Goal: Transaction & Acquisition: Purchase product/service

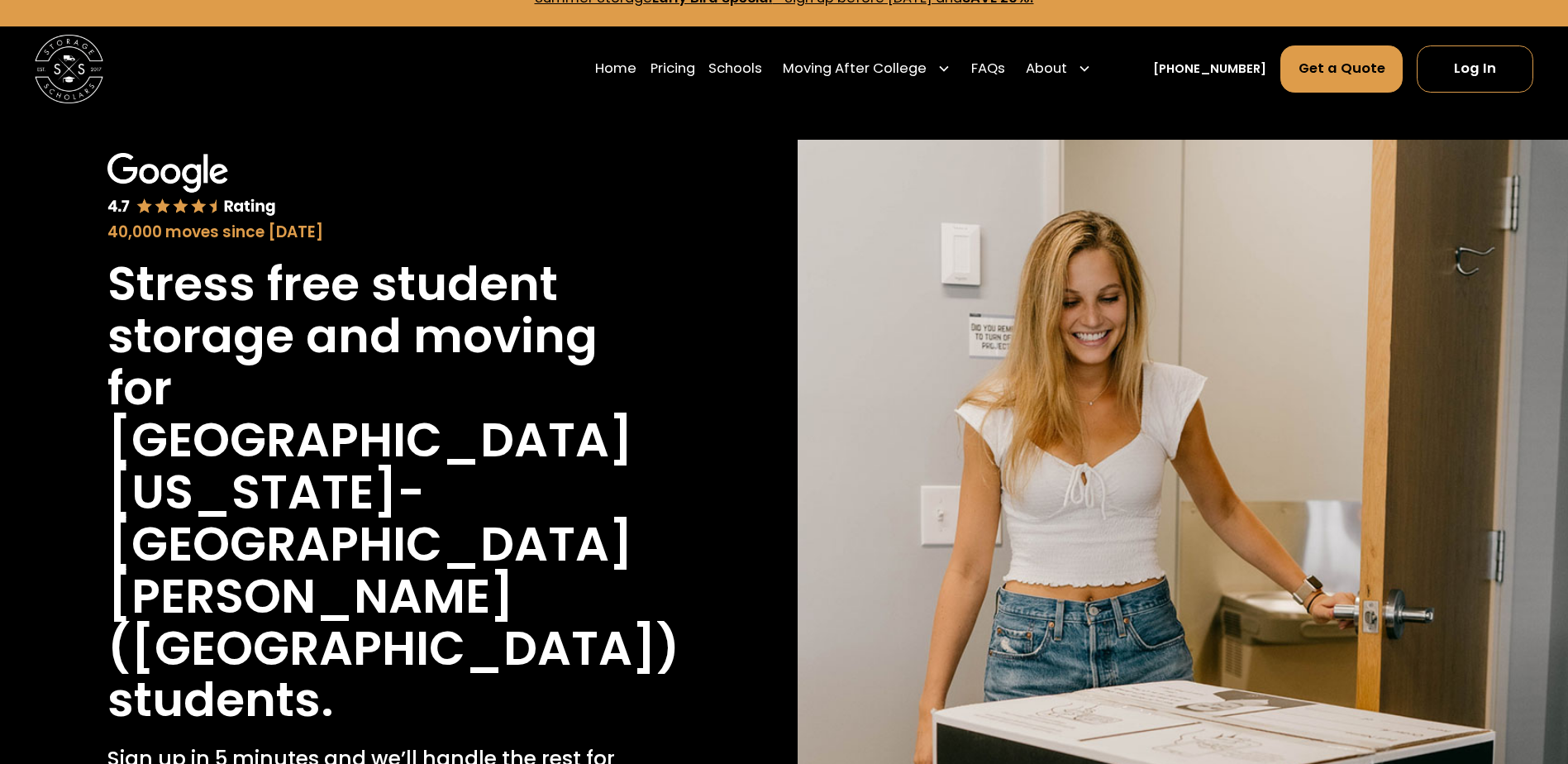
scroll to position [24, 0]
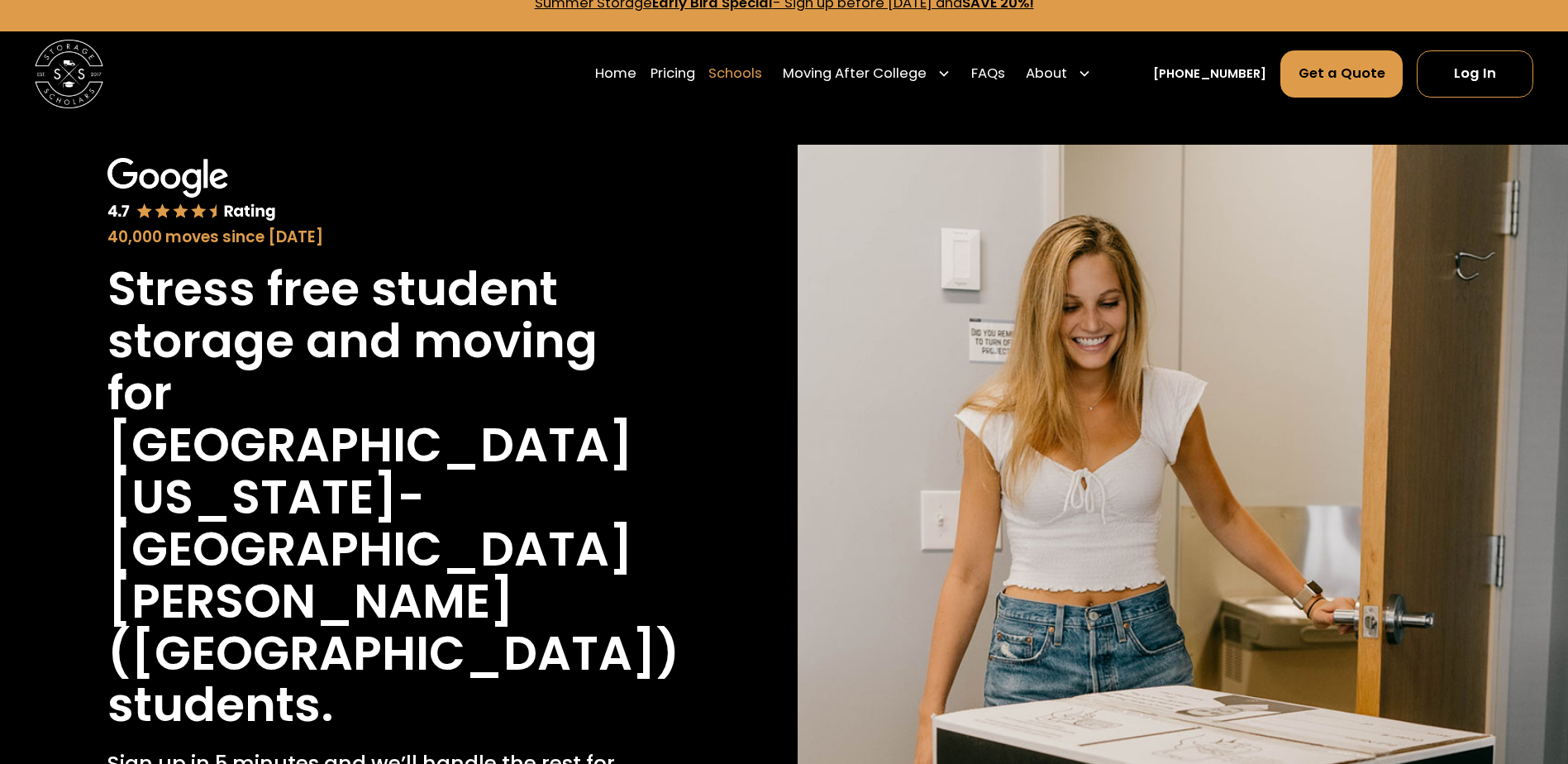
click at [745, 84] on link "Schools" at bounding box center [735, 74] width 54 height 48
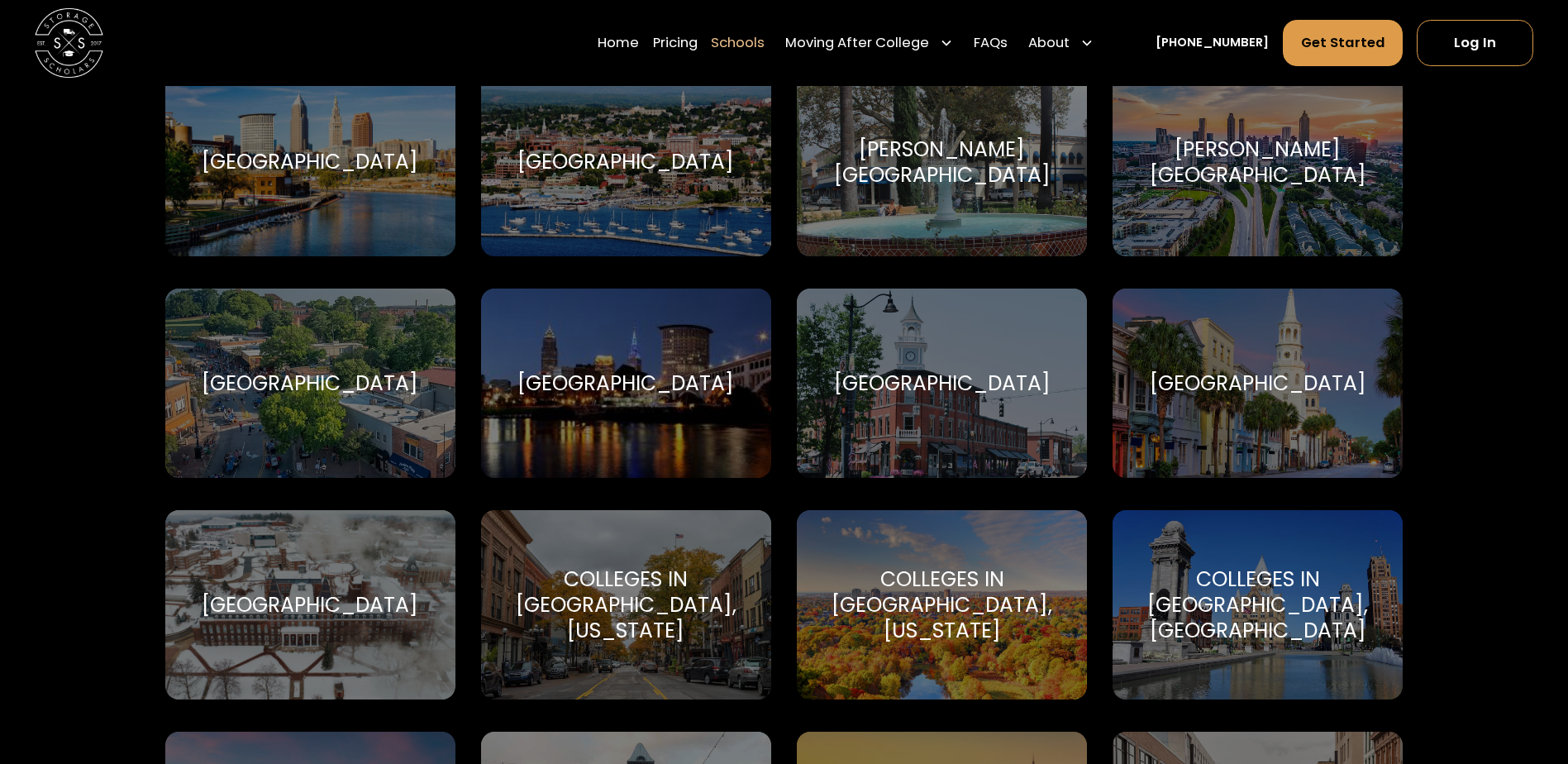
scroll to position [1613, 0]
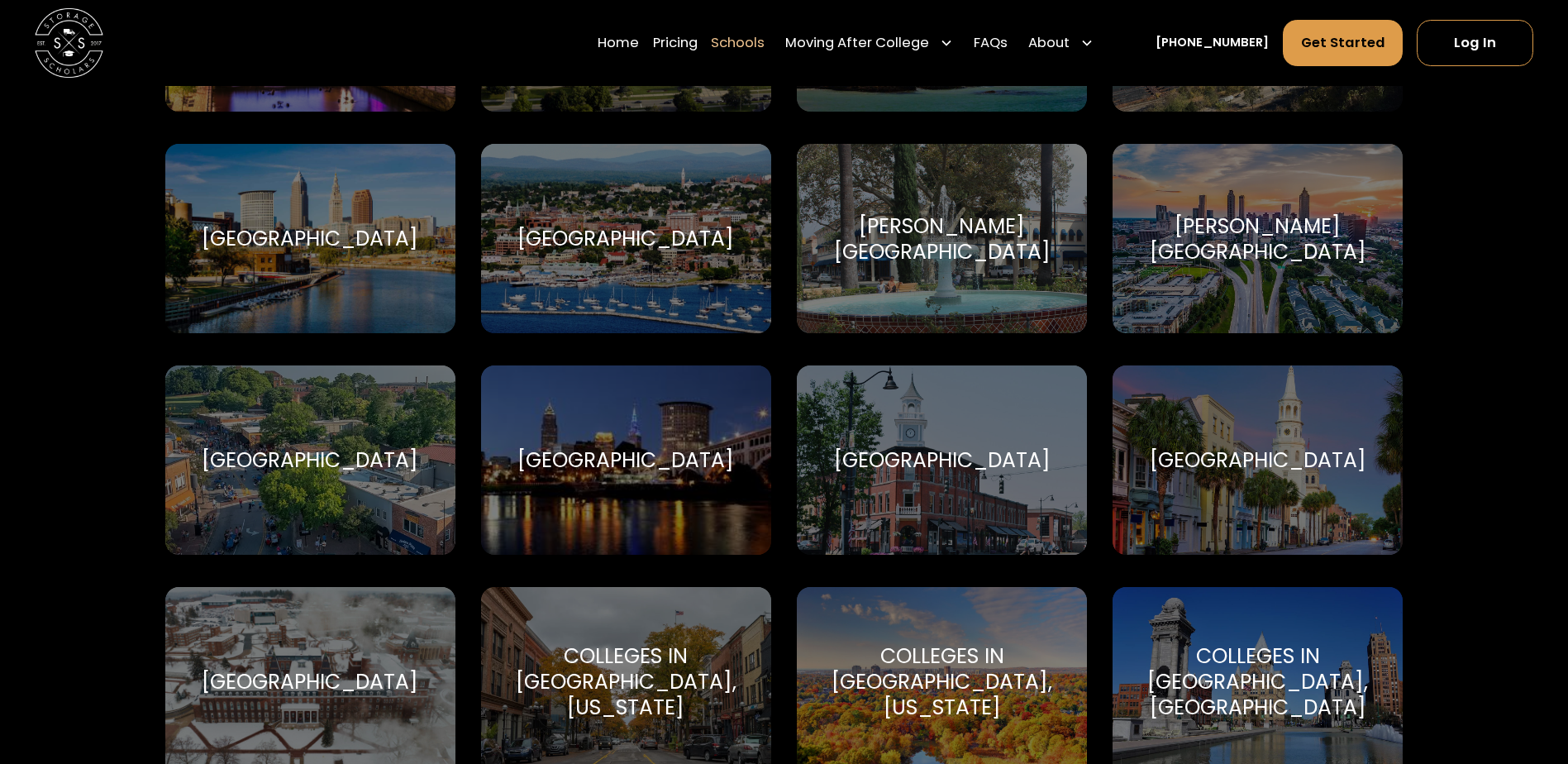
click at [420, 275] on div "[GEOGRAPHIC_DATA]" at bounding box center [311, 238] width 291 height 190
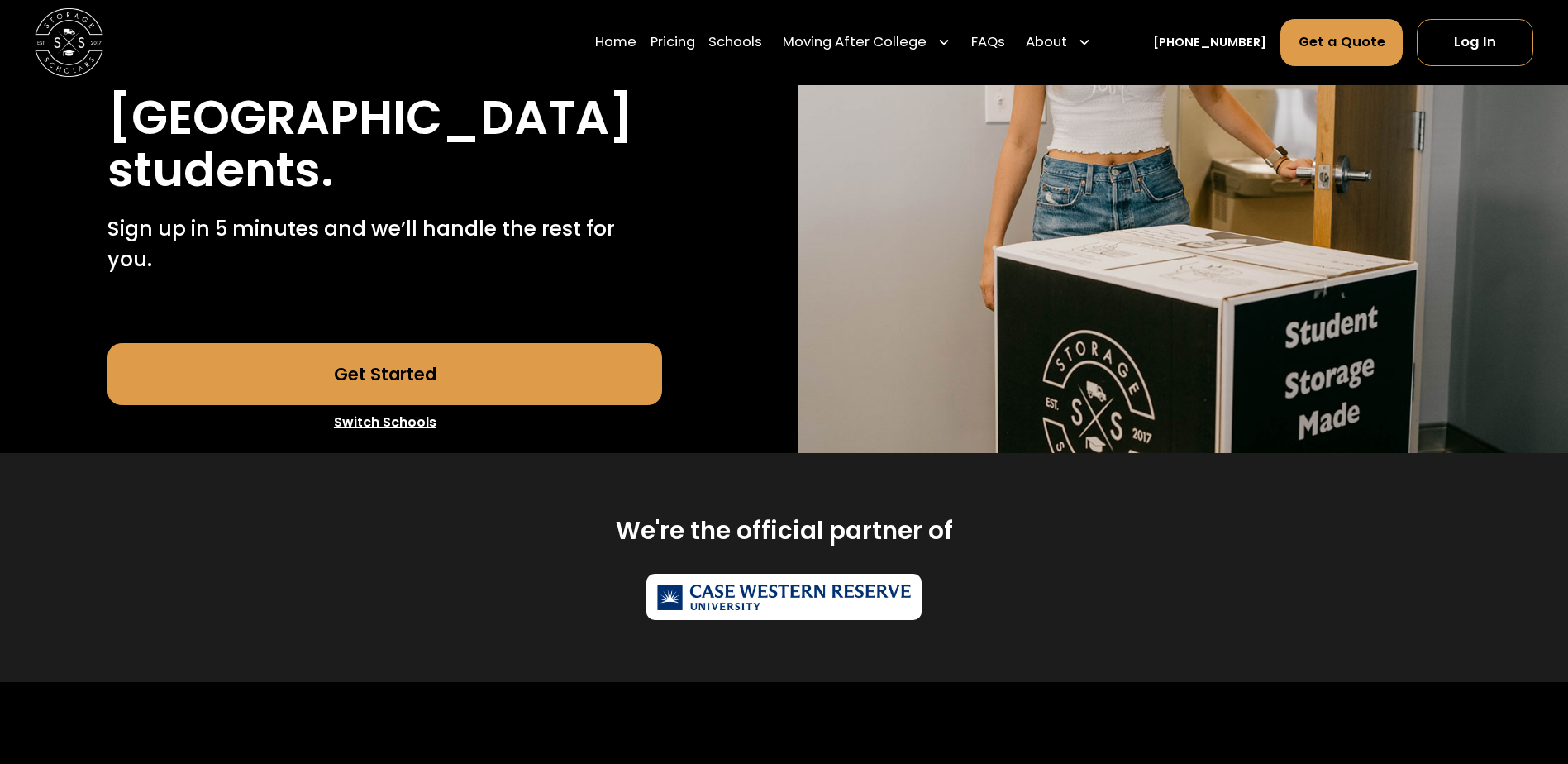
scroll to position [393, 0]
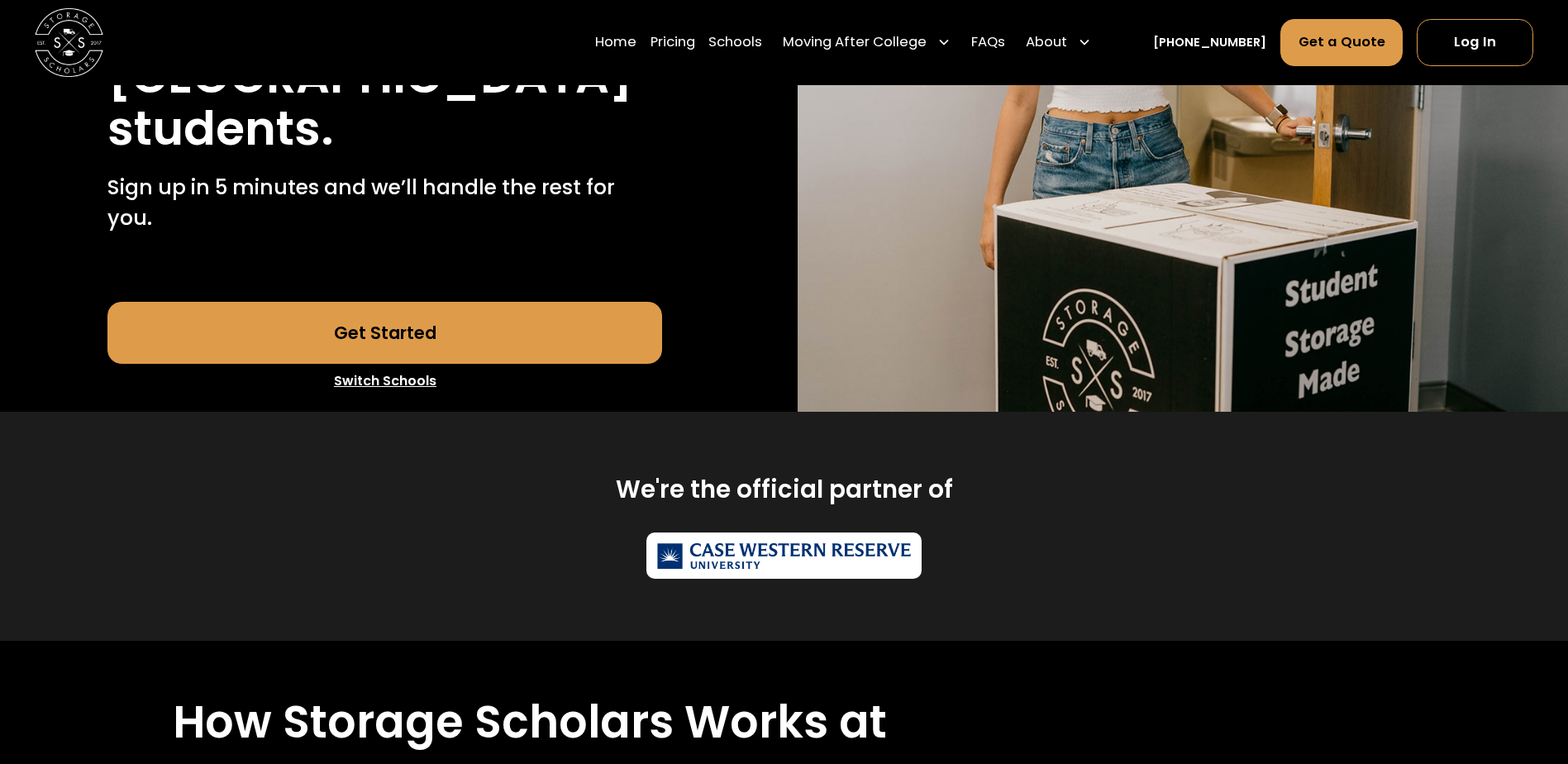
click at [537, 346] on link "Get Started" at bounding box center [384, 332] width 555 height 62
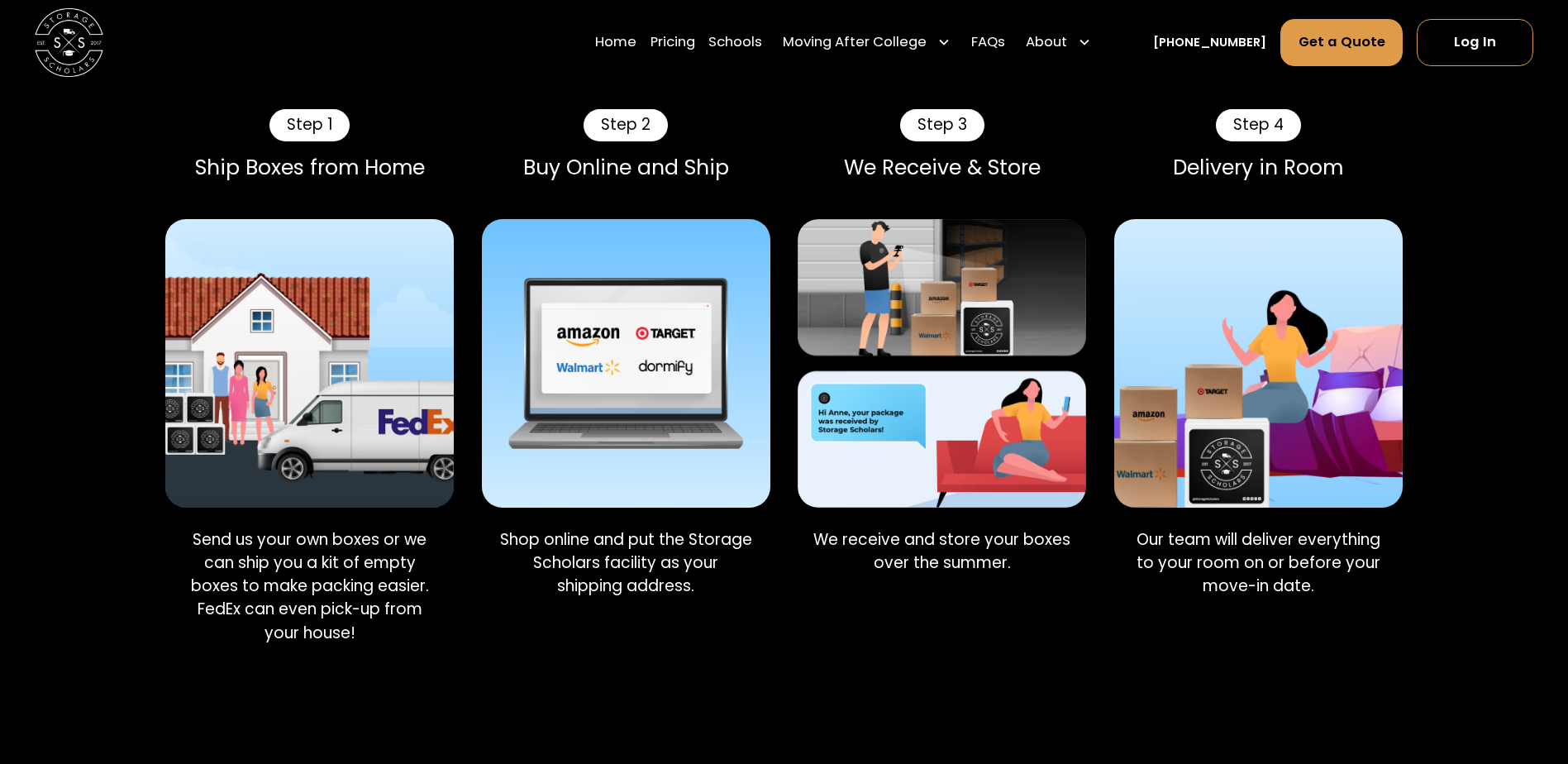
scroll to position [1220, 0]
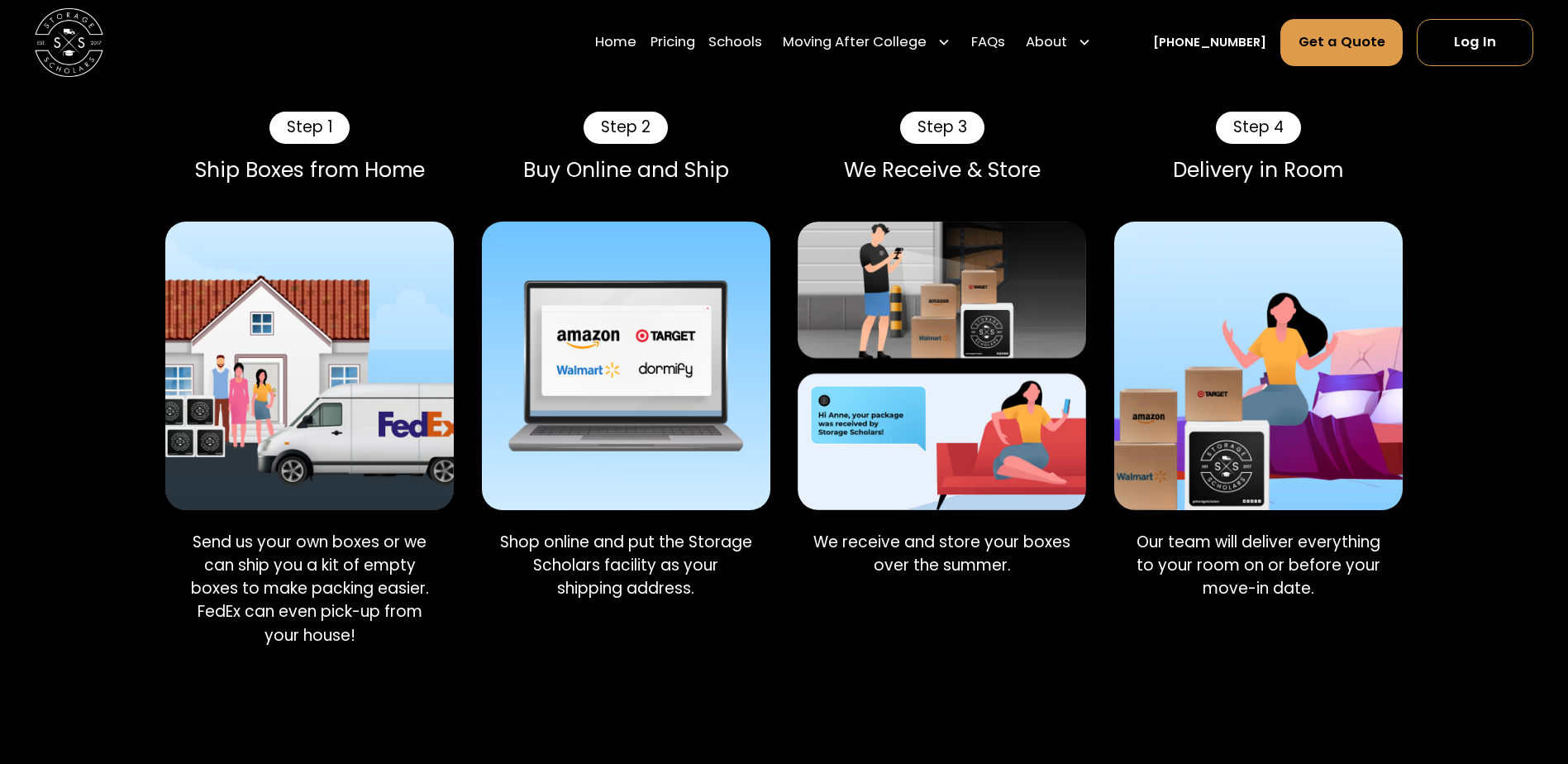
click at [952, 53] on div "Summer Storage" at bounding box center [936, 38] width 180 height 31
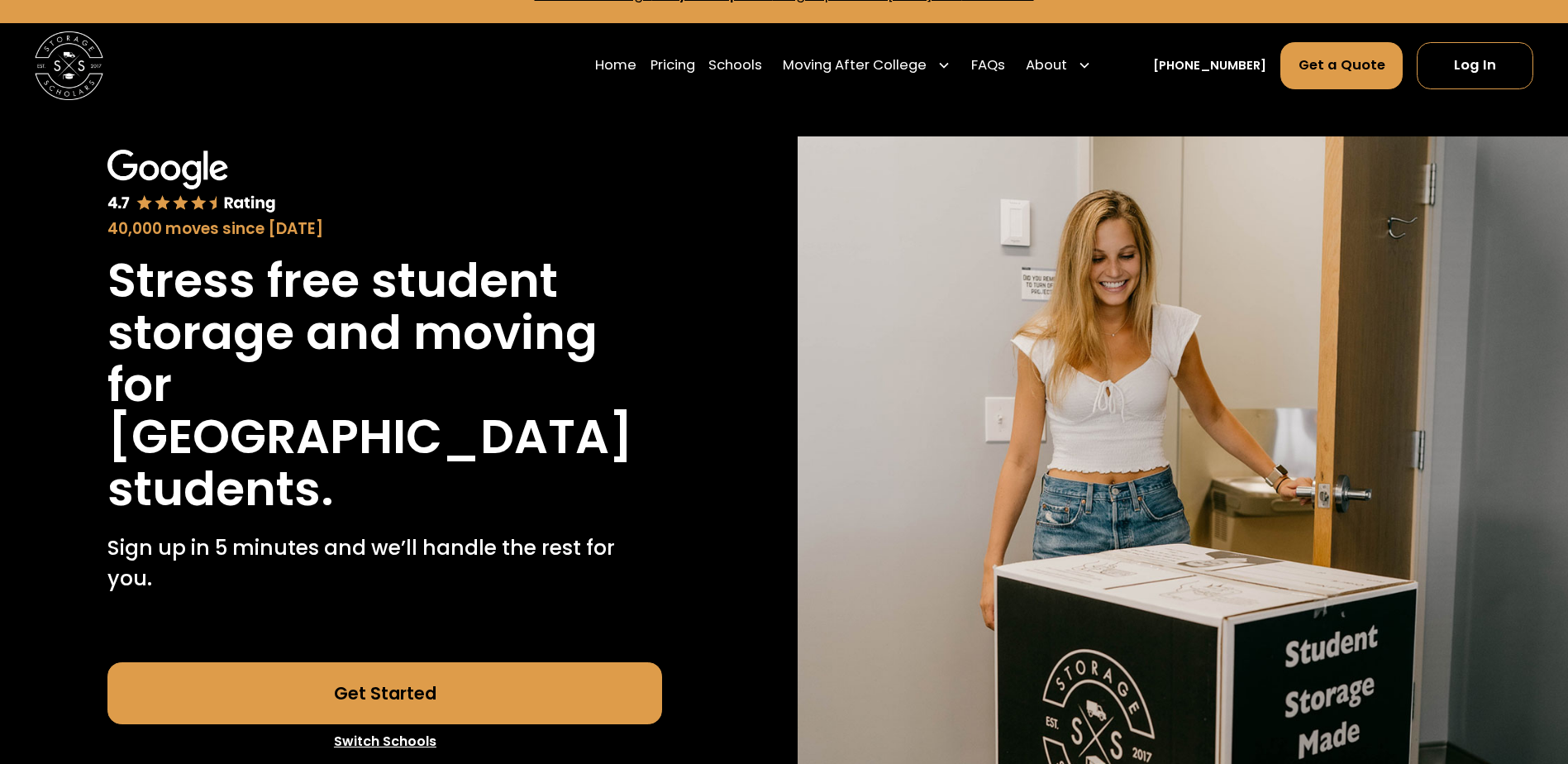
scroll to position [0, 0]
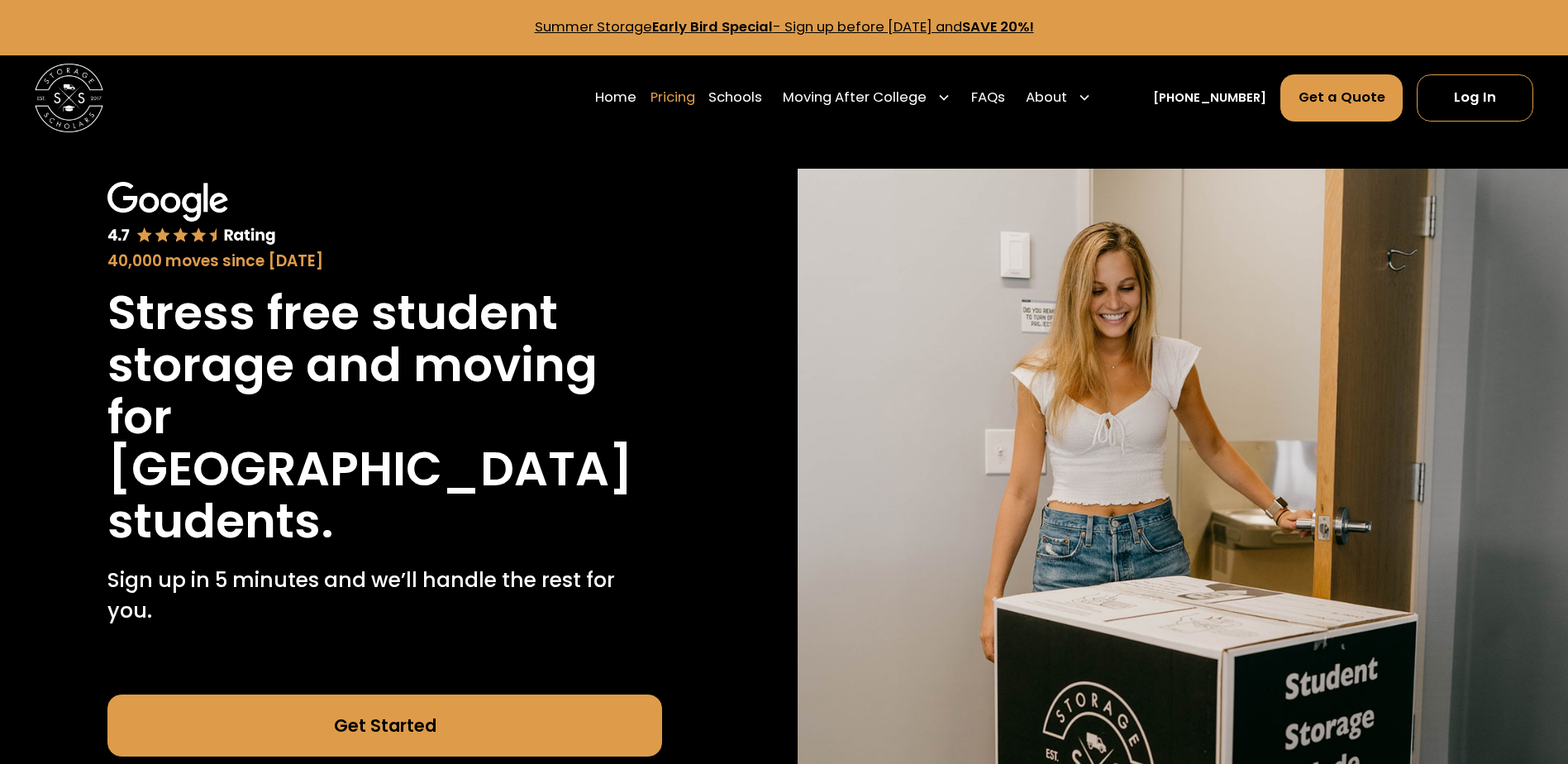
click at [695, 105] on link "Pricing" at bounding box center [673, 97] width 44 height 48
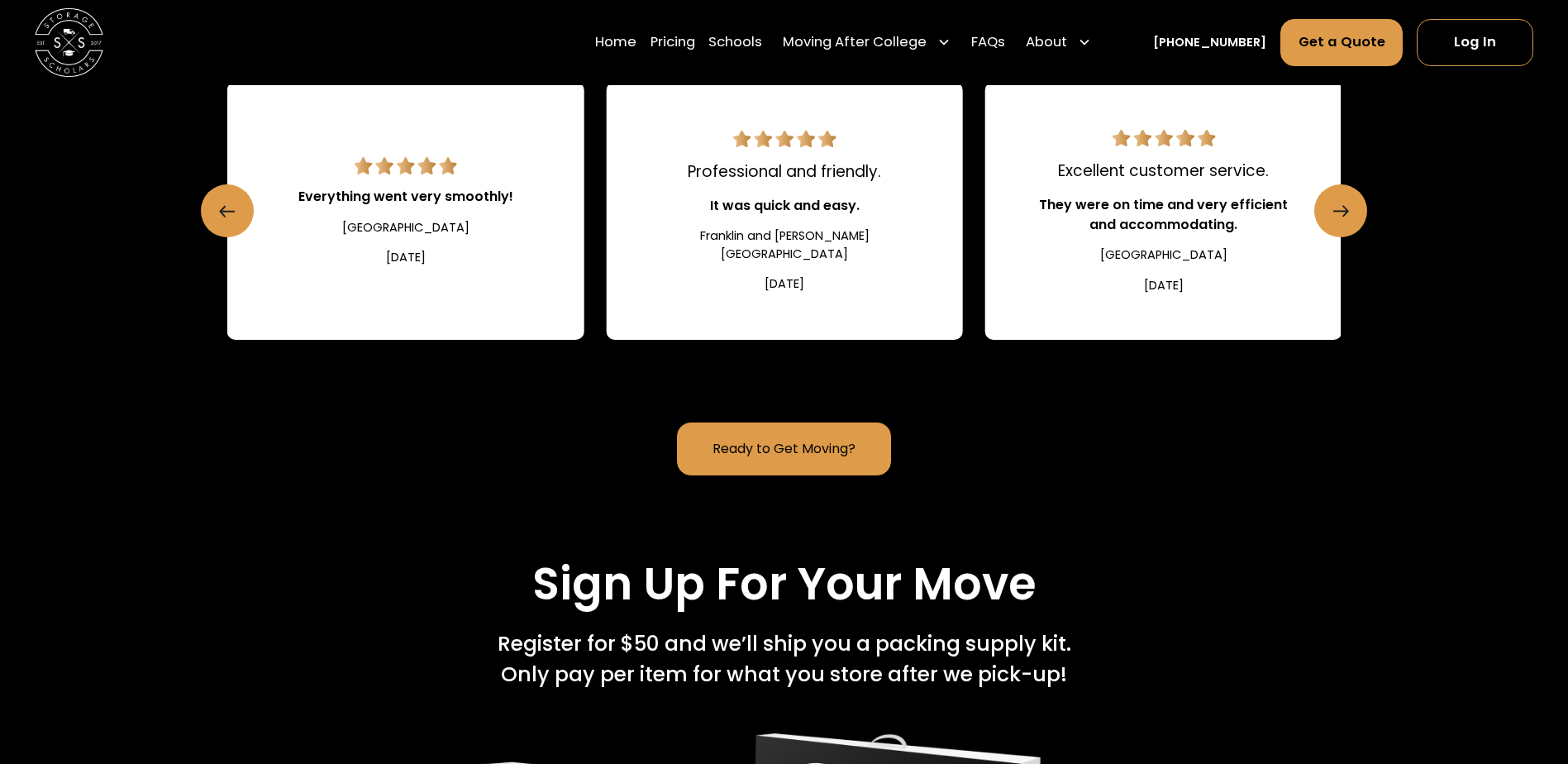
scroll to position [2929, 0]
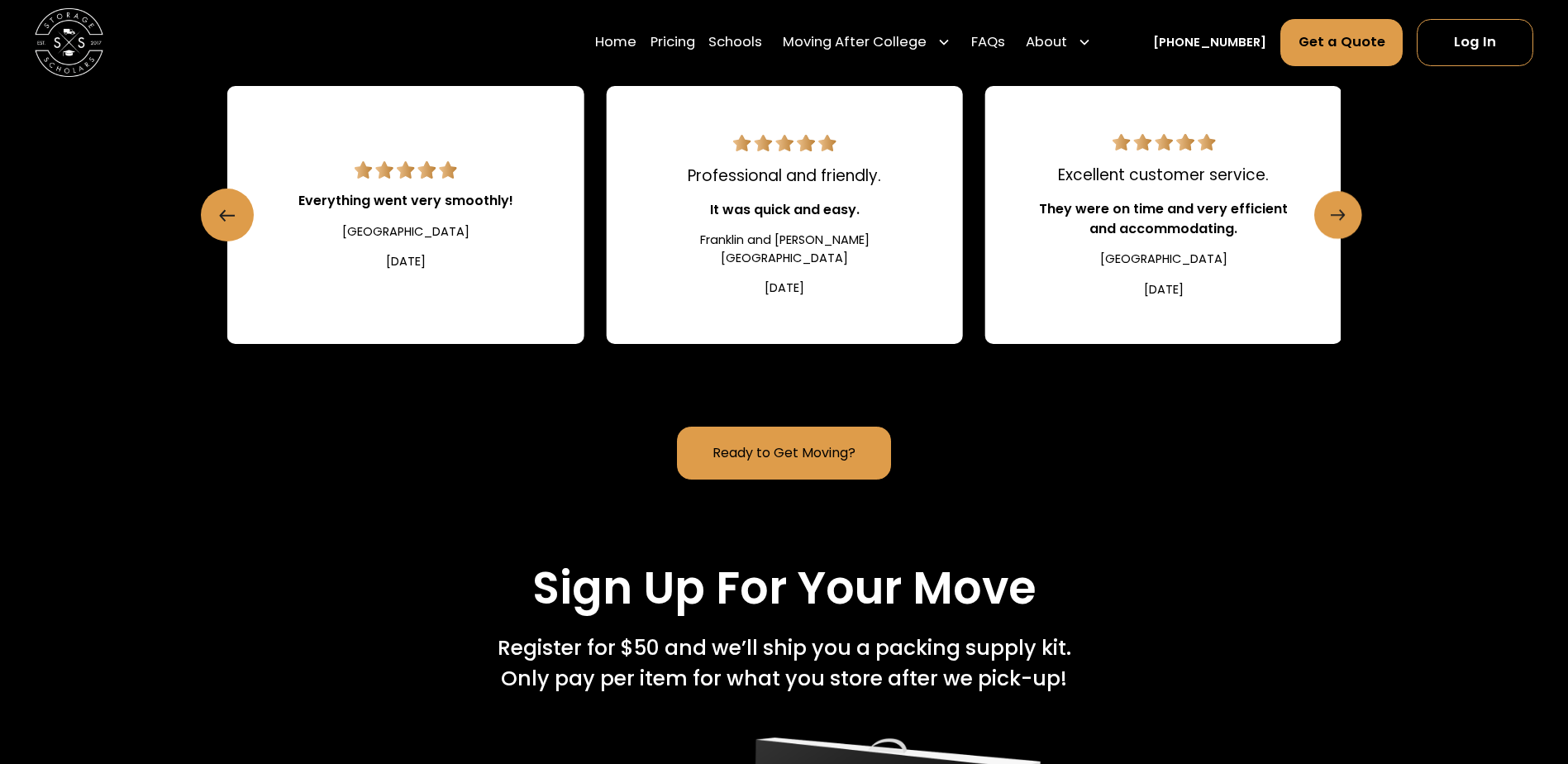
click at [1326, 240] on link "Next slide" at bounding box center [1338, 215] width 48 height 48
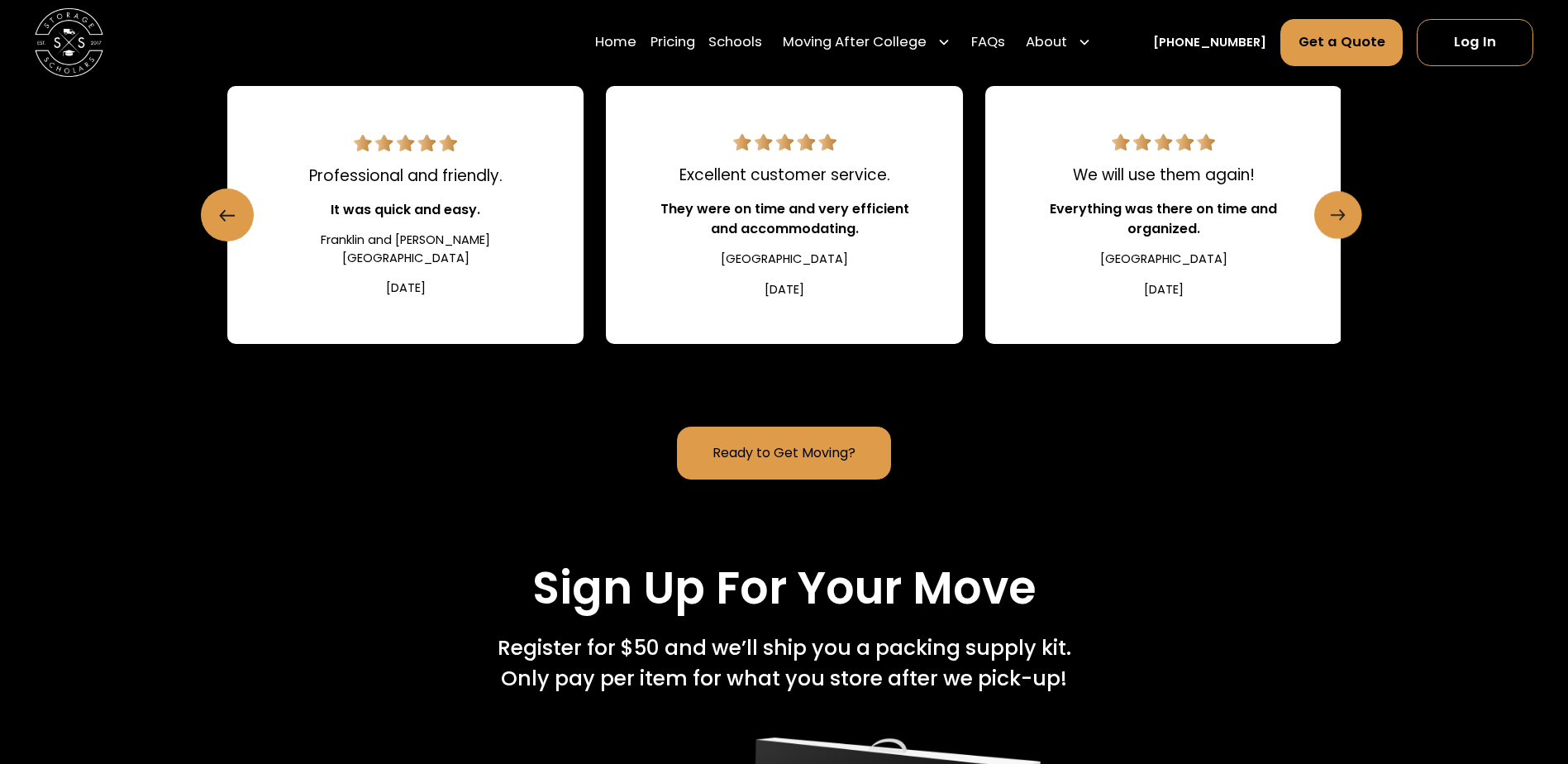
click at [1333, 229] on icon "Next slide" at bounding box center [1337, 215] width 14 height 26
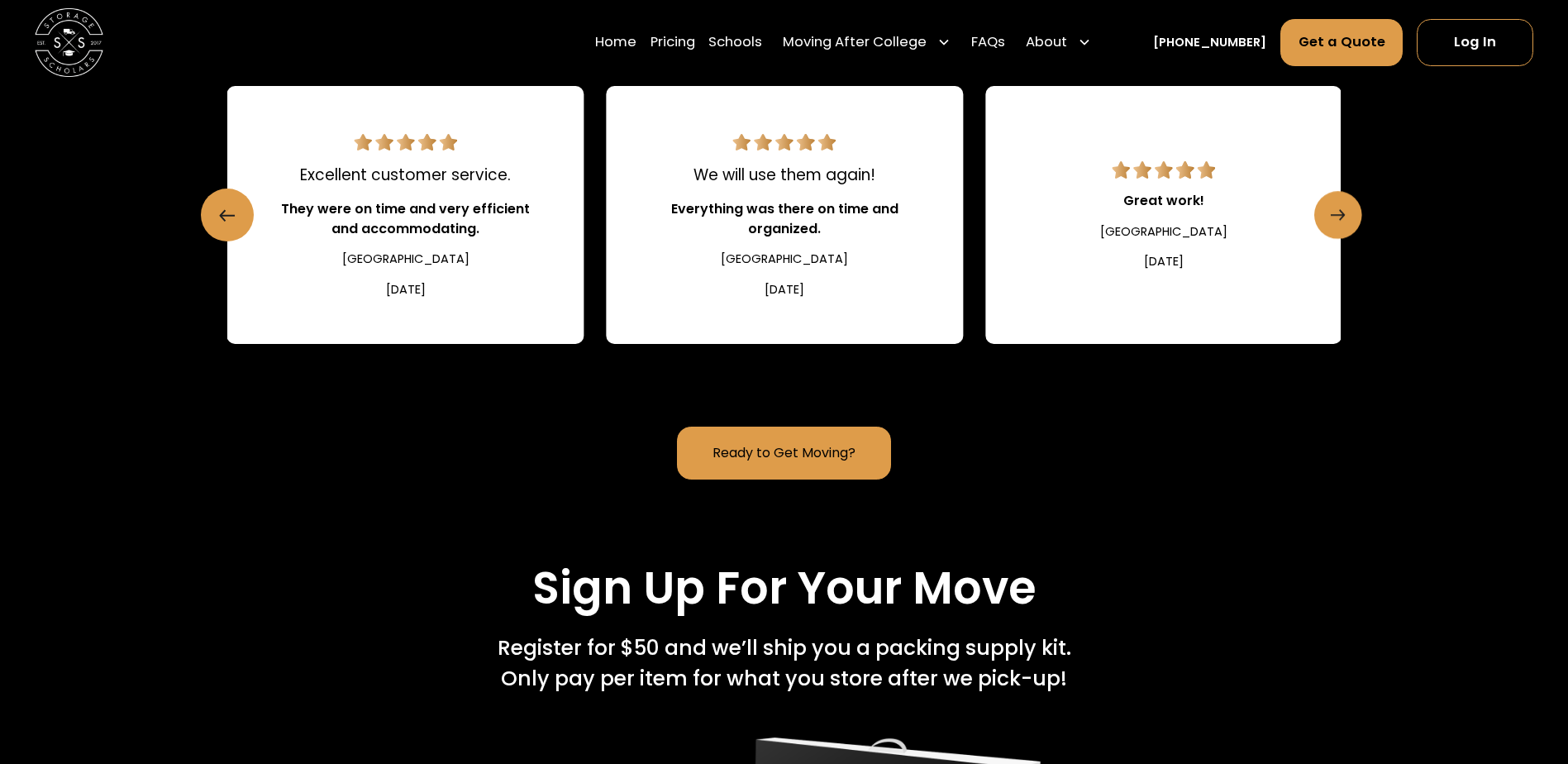
click at [1329, 240] on link "Next slide" at bounding box center [1338, 215] width 48 height 48
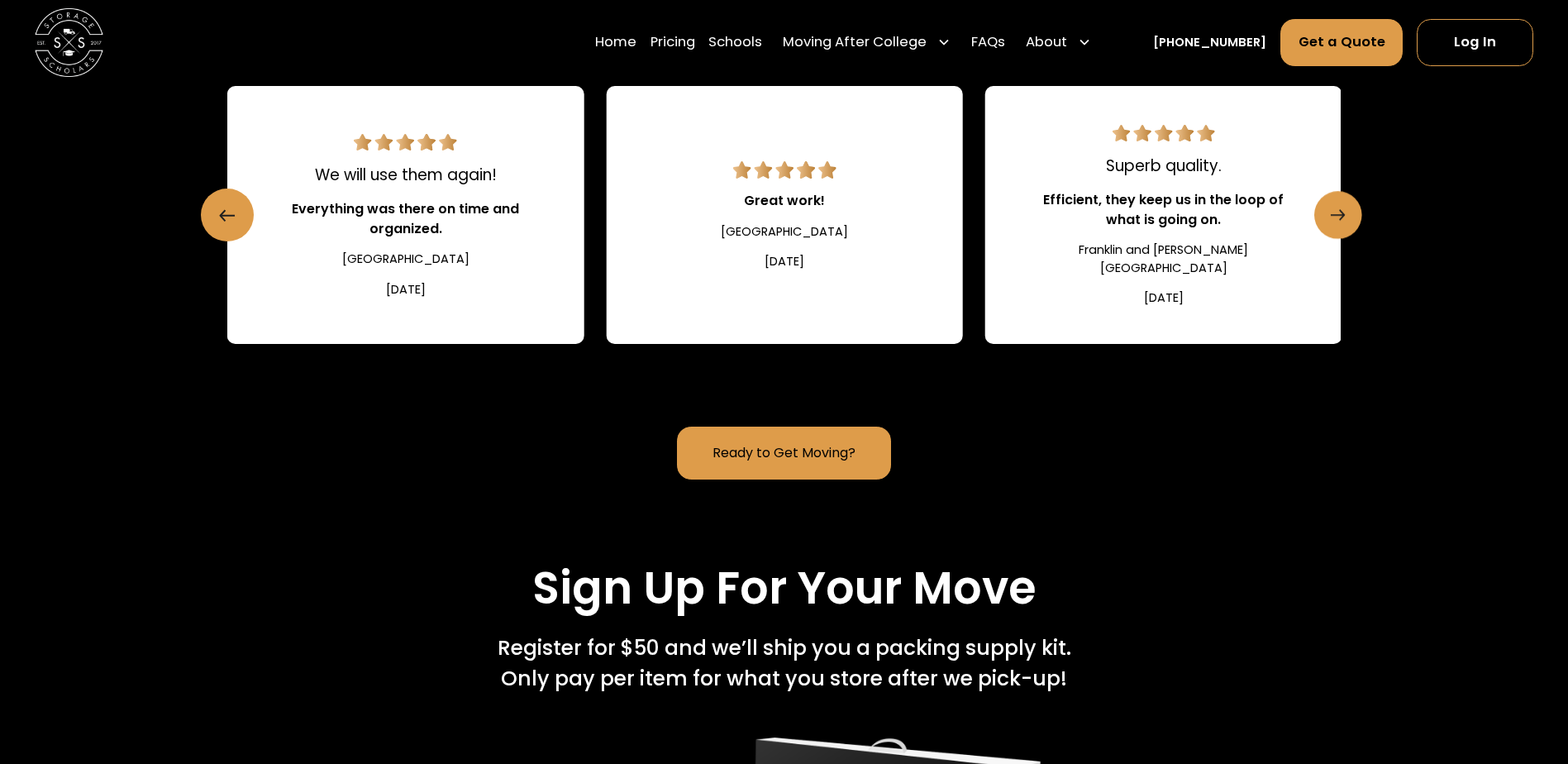
click at [1327, 240] on link "Next slide" at bounding box center [1338, 215] width 48 height 48
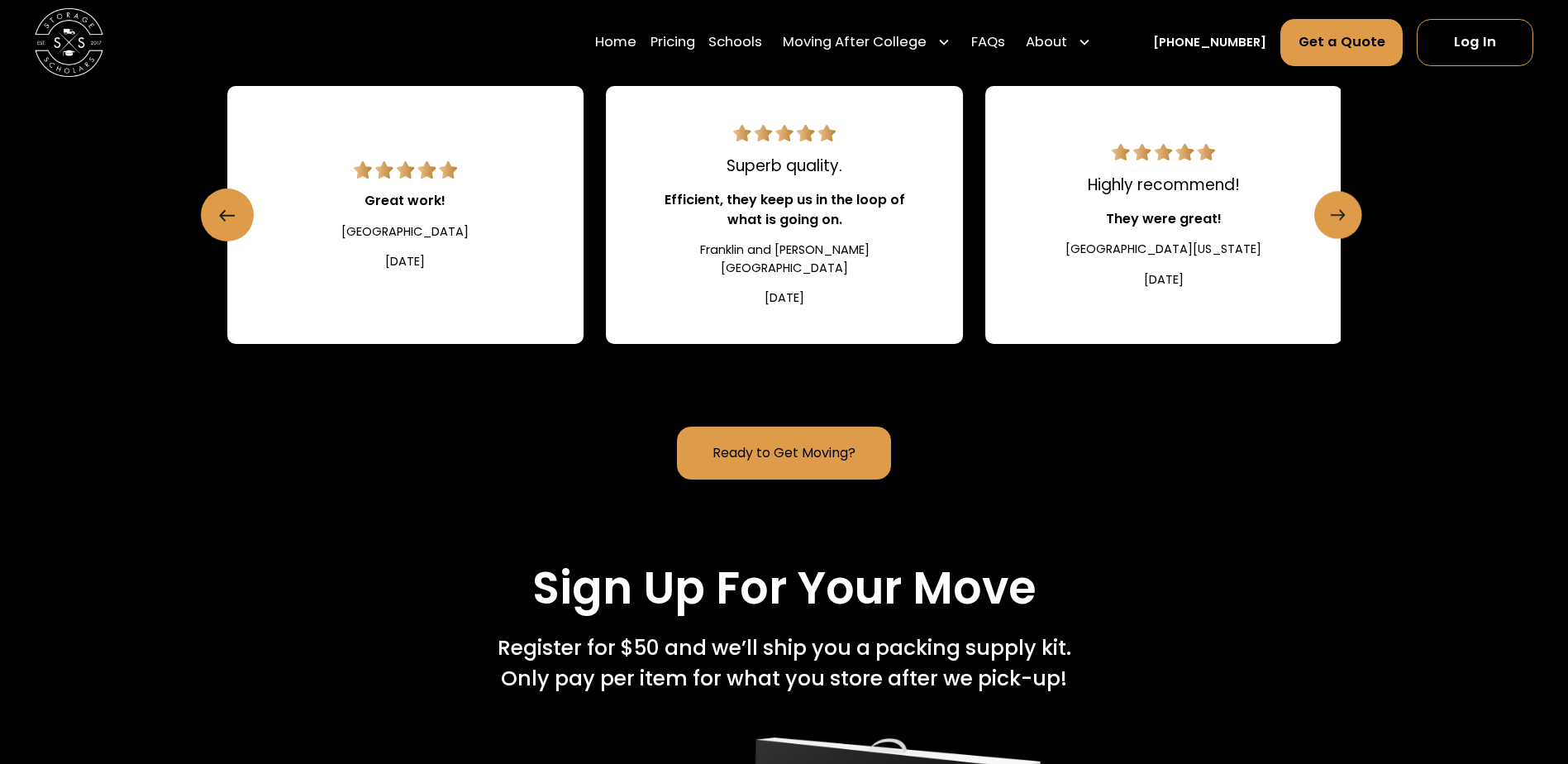
click at [1327, 240] on link "Next slide" at bounding box center [1338, 215] width 48 height 48
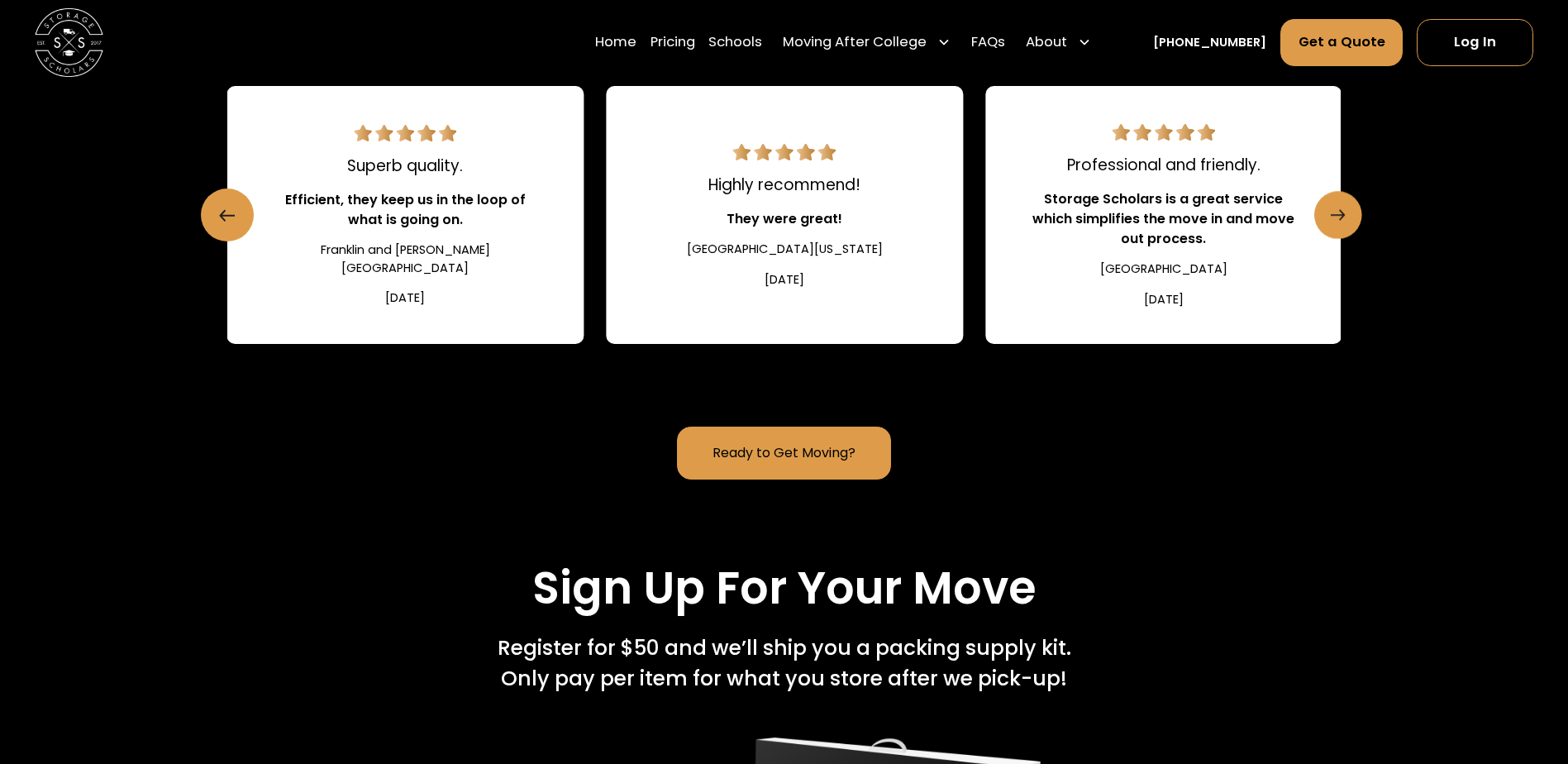
click at [1327, 240] on link "Next slide" at bounding box center [1338, 215] width 48 height 48
click at [1336, 229] on icon "Next slide" at bounding box center [1337, 215] width 14 height 26
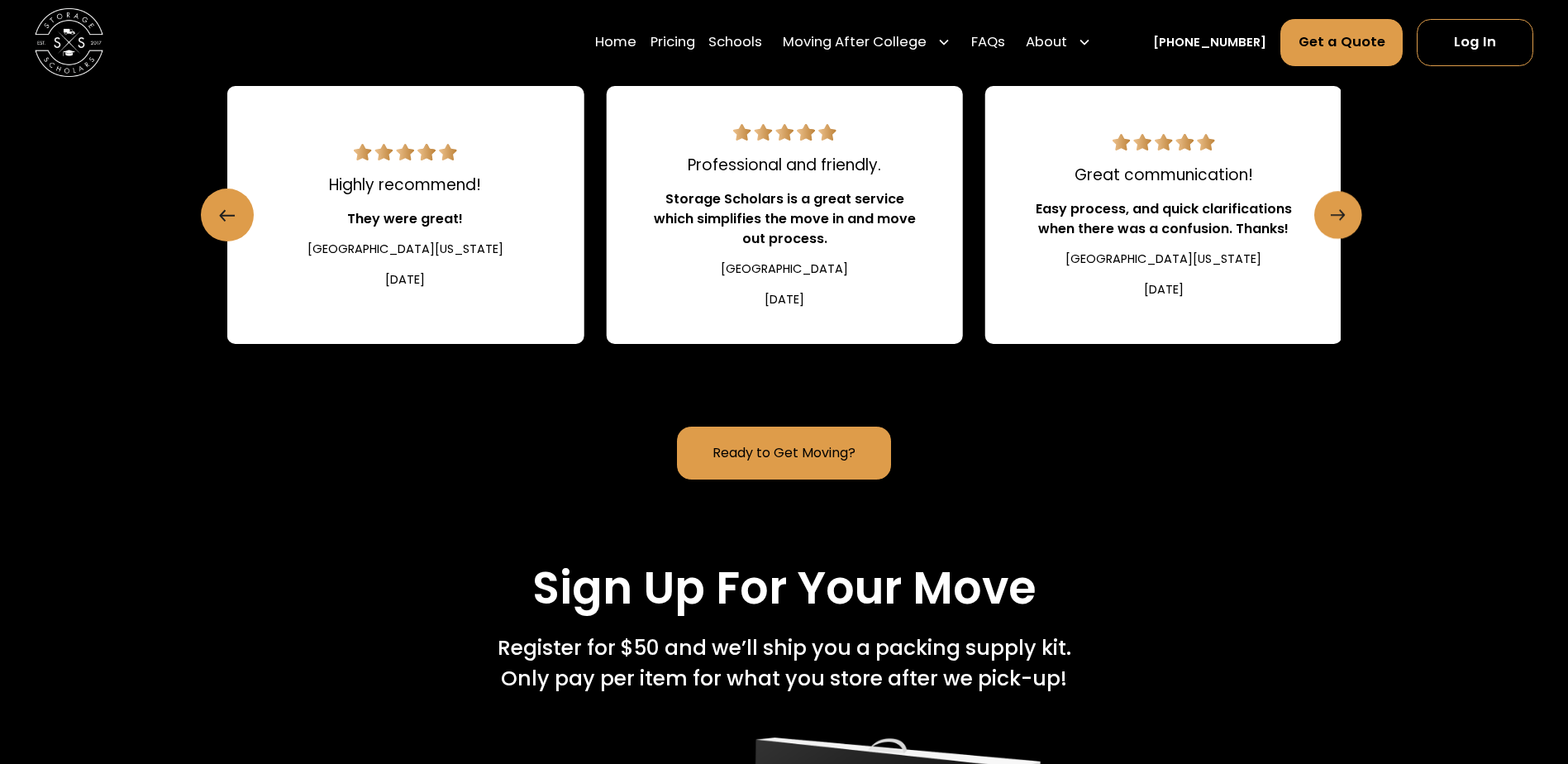
click at [1336, 229] on icon "Next slide" at bounding box center [1337, 215] width 14 height 26
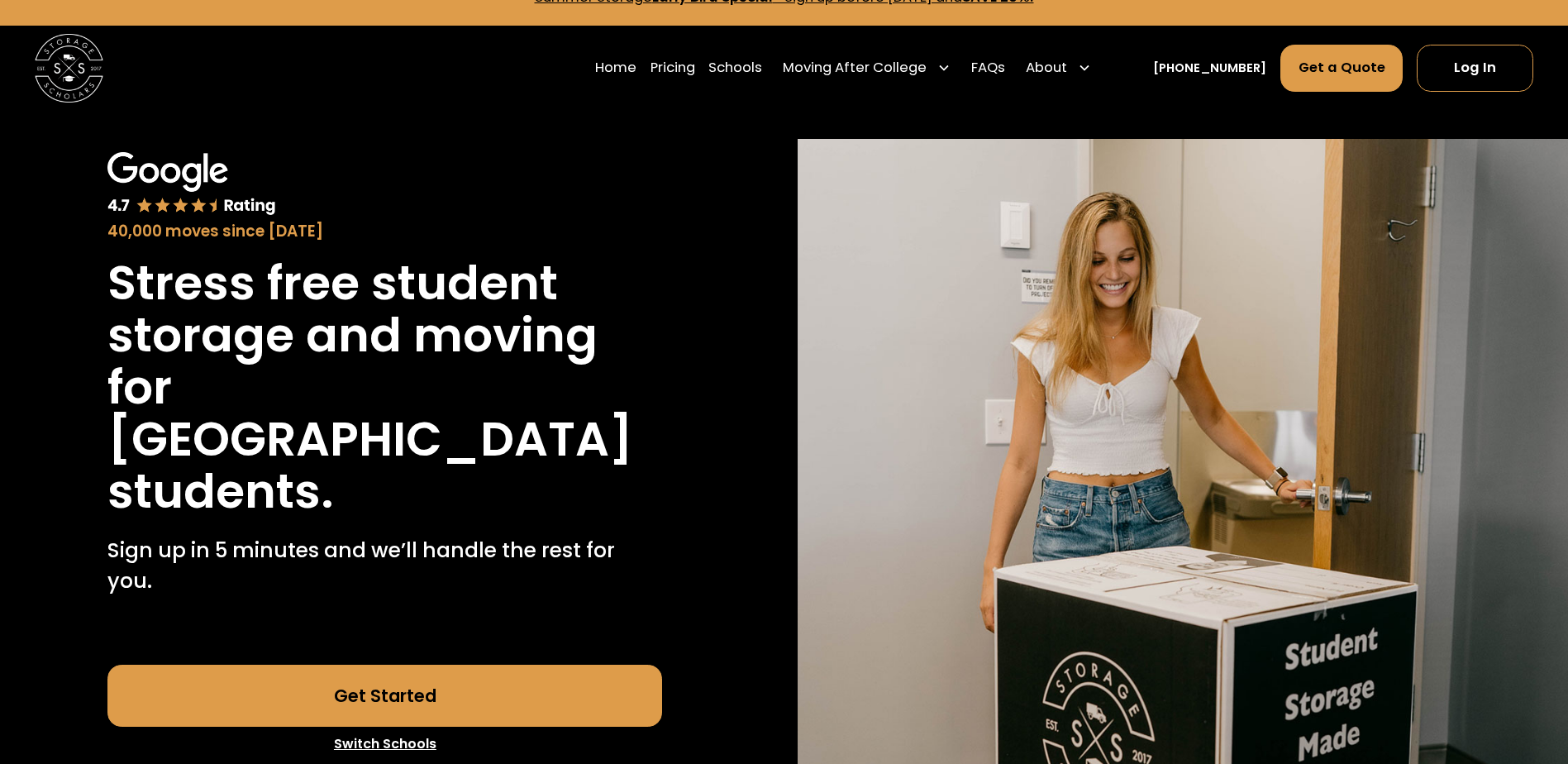
scroll to position [0, 0]
